Goal: Task Accomplishment & Management: Manage account settings

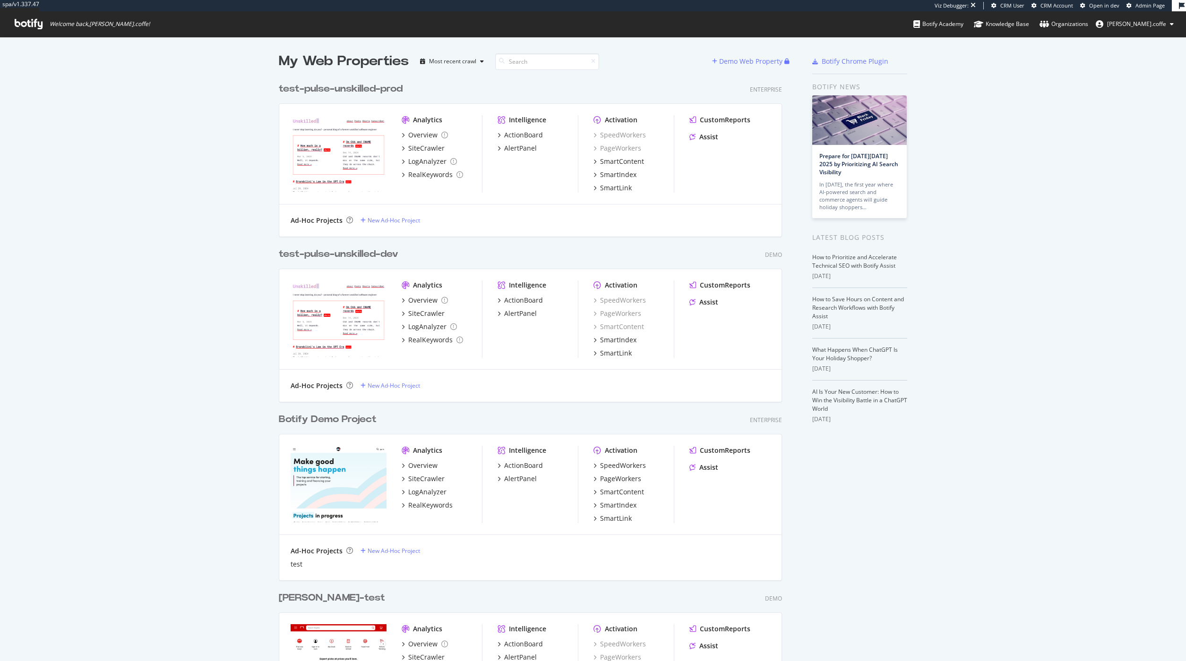
scroll to position [654, 1171]
click at [375, 93] on div "test-pulse-unskilled-prod" at bounding box center [341, 89] width 124 height 14
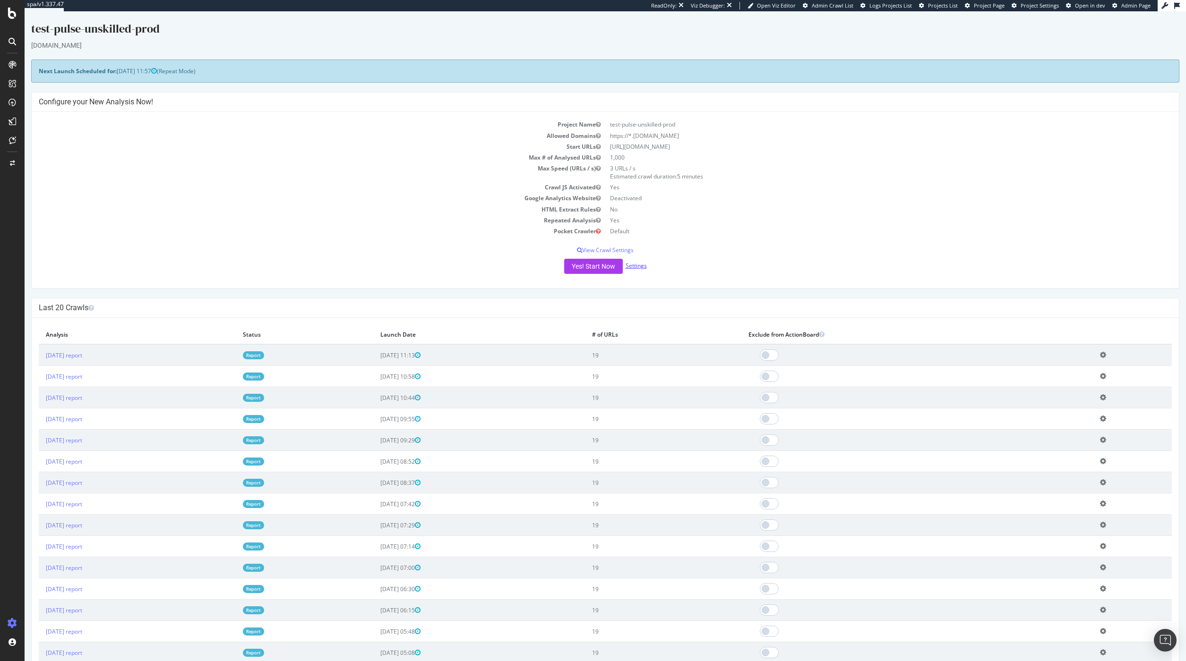
click at [631, 265] on link "Settings" at bounding box center [635, 266] width 21 height 8
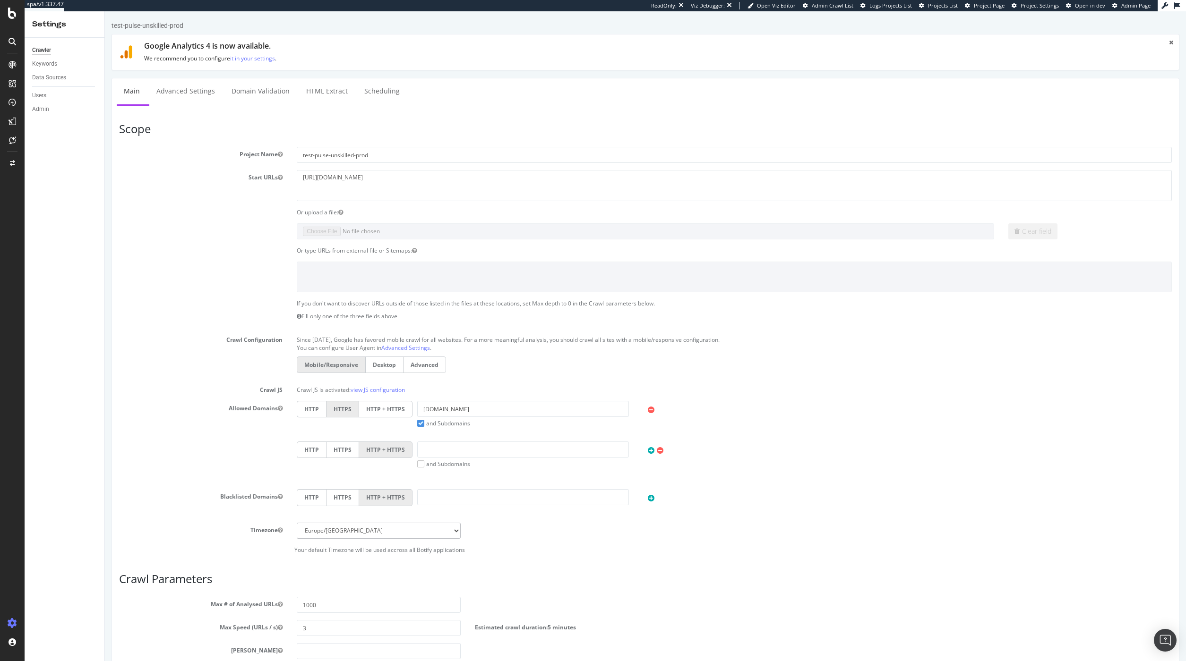
click at [180, 177] on label "Start URLs" at bounding box center [201, 175] width 178 height 11
click at [278, 177] on button "Start URLs" at bounding box center [280, 177] width 5 height 8
click at [200, 195] on div "Start URLs [URL][DOMAIN_NAME]" at bounding box center [645, 185] width 1067 height 31
click at [826, 5] on span "Admin Crawl List" at bounding box center [832, 5] width 42 height 7
